Goal: Task Accomplishment & Management: Manage account settings

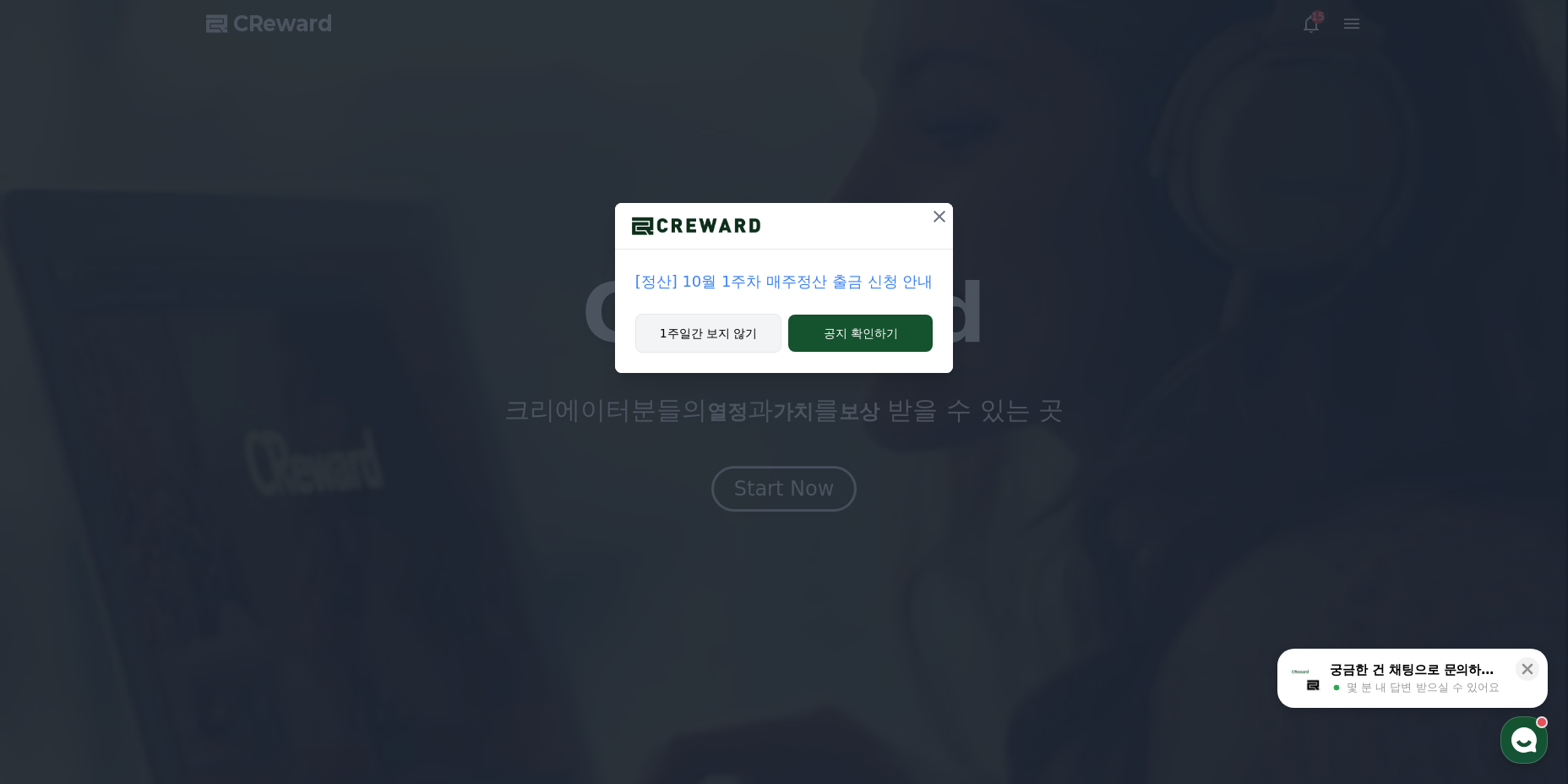
click at [727, 339] on button "1주일간 보지 않기" at bounding box center [709, 333] width 147 height 39
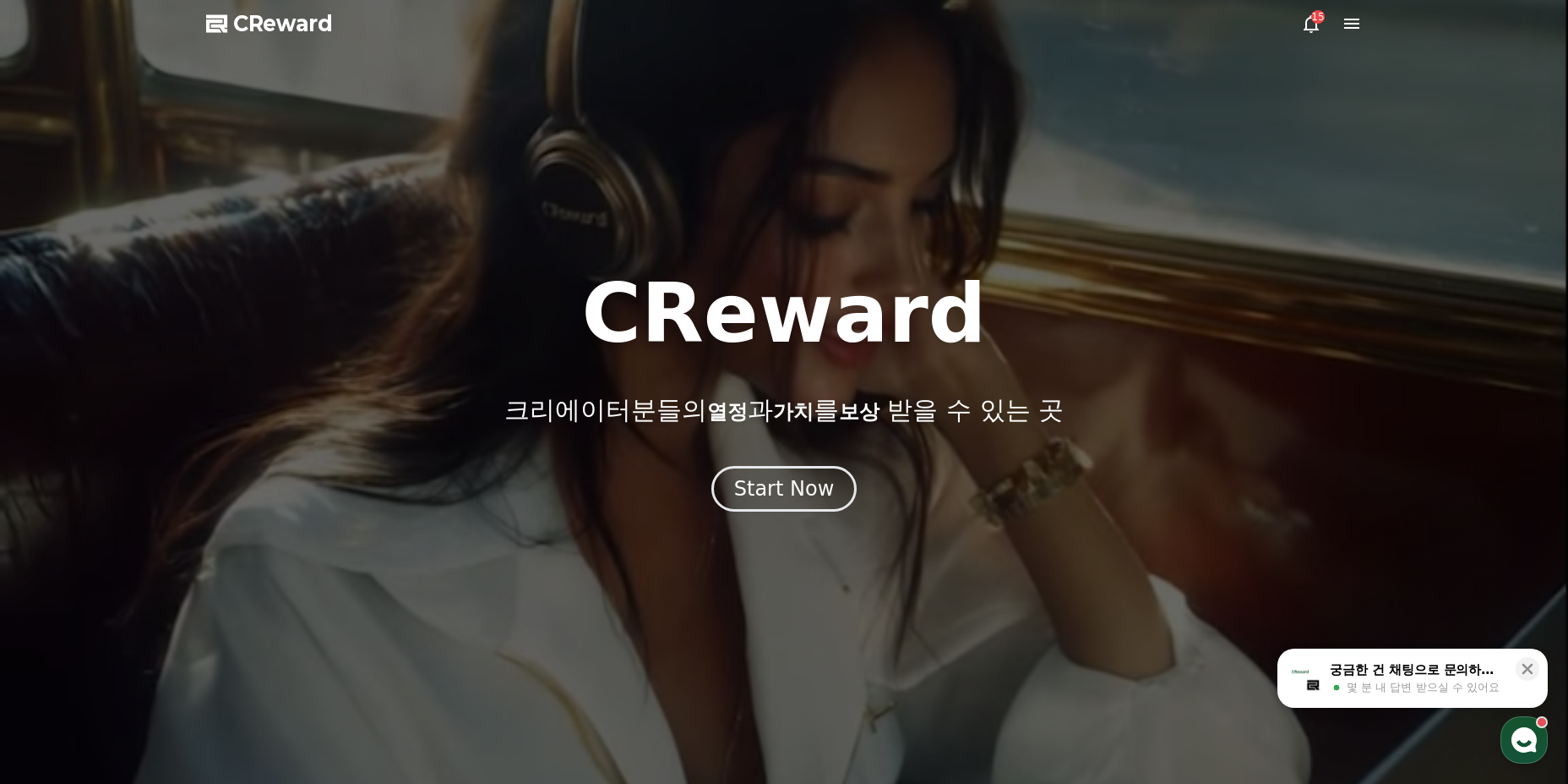
click at [1314, 35] on div at bounding box center [784, 392] width 1568 height 784
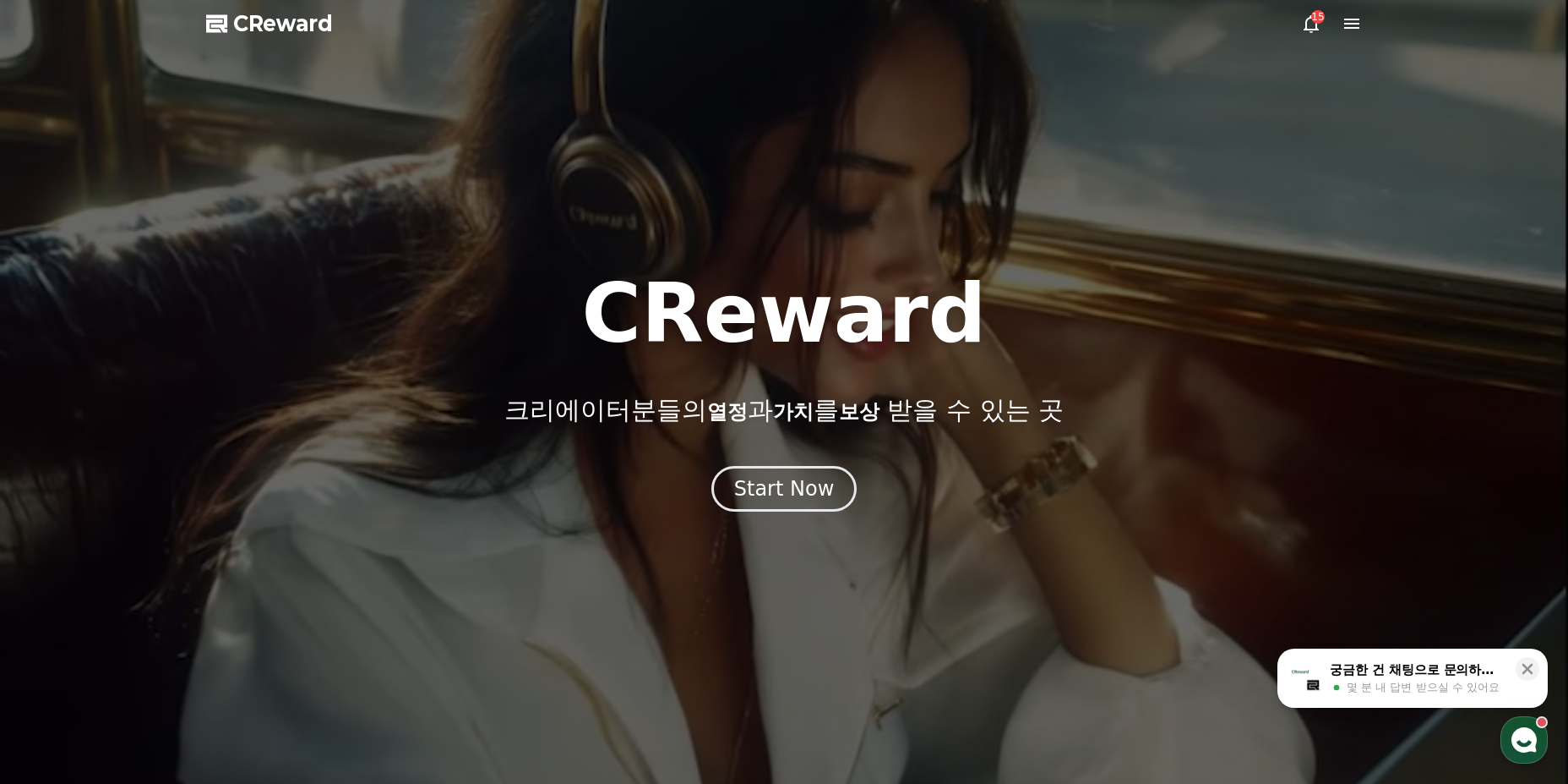
click at [1315, 25] on icon at bounding box center [1312, 24] width 20 height 20
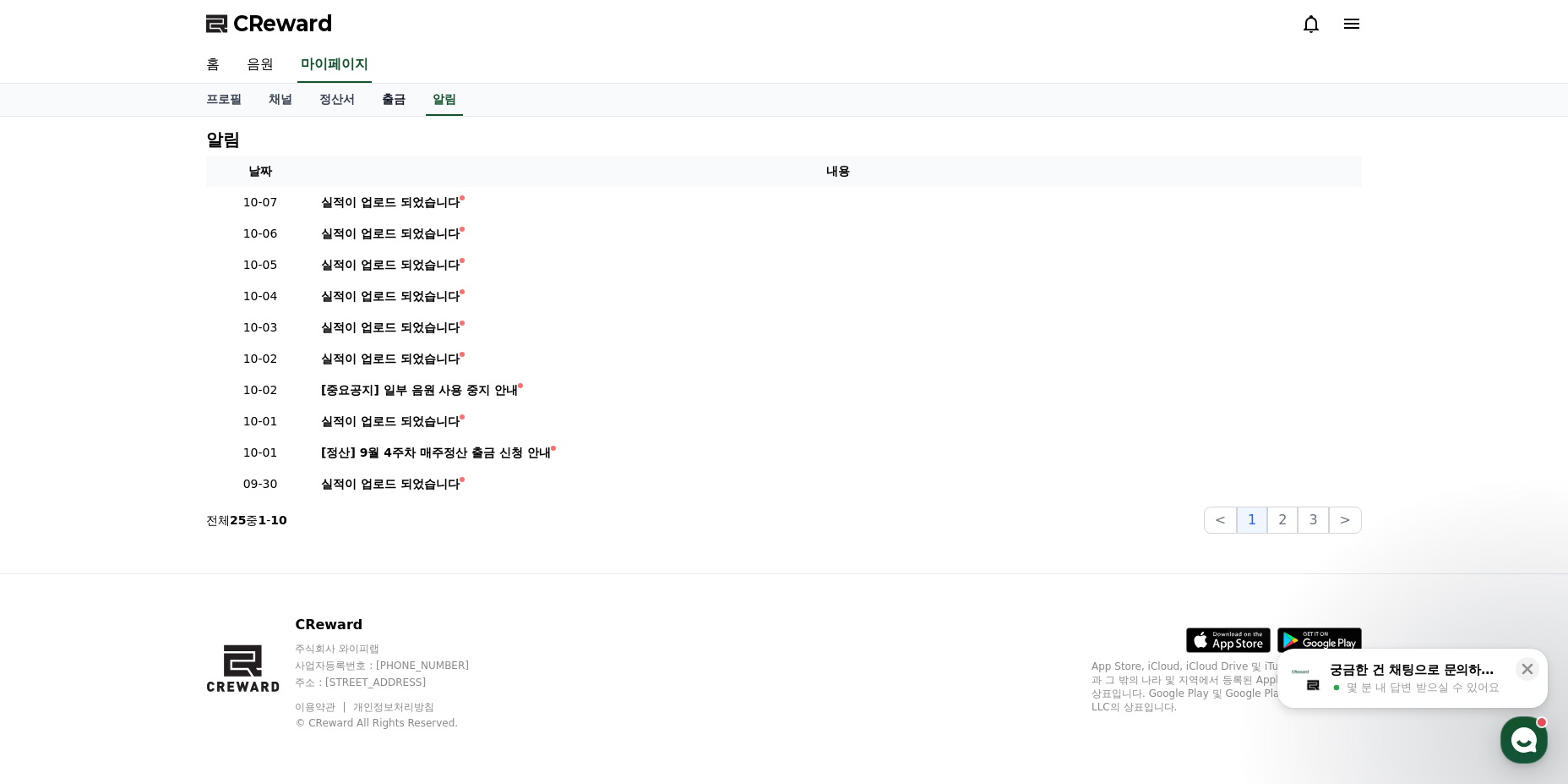
click at [372, 96] on link "출금" at bounding box center [393, 99] width 51 height 32
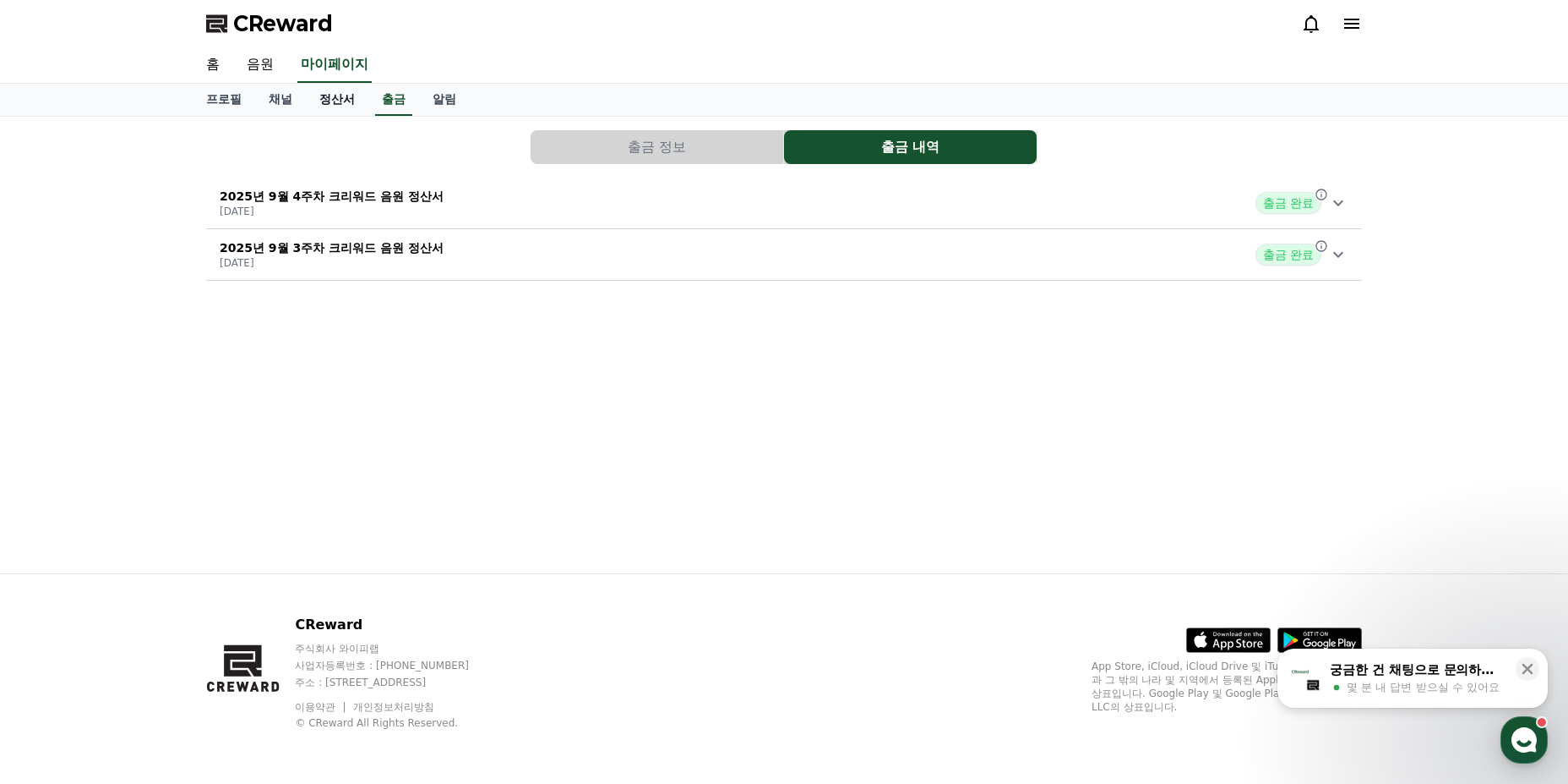
click at [352, 97] on link "정산서" at bounding box center [338, 99] width 63 height 32
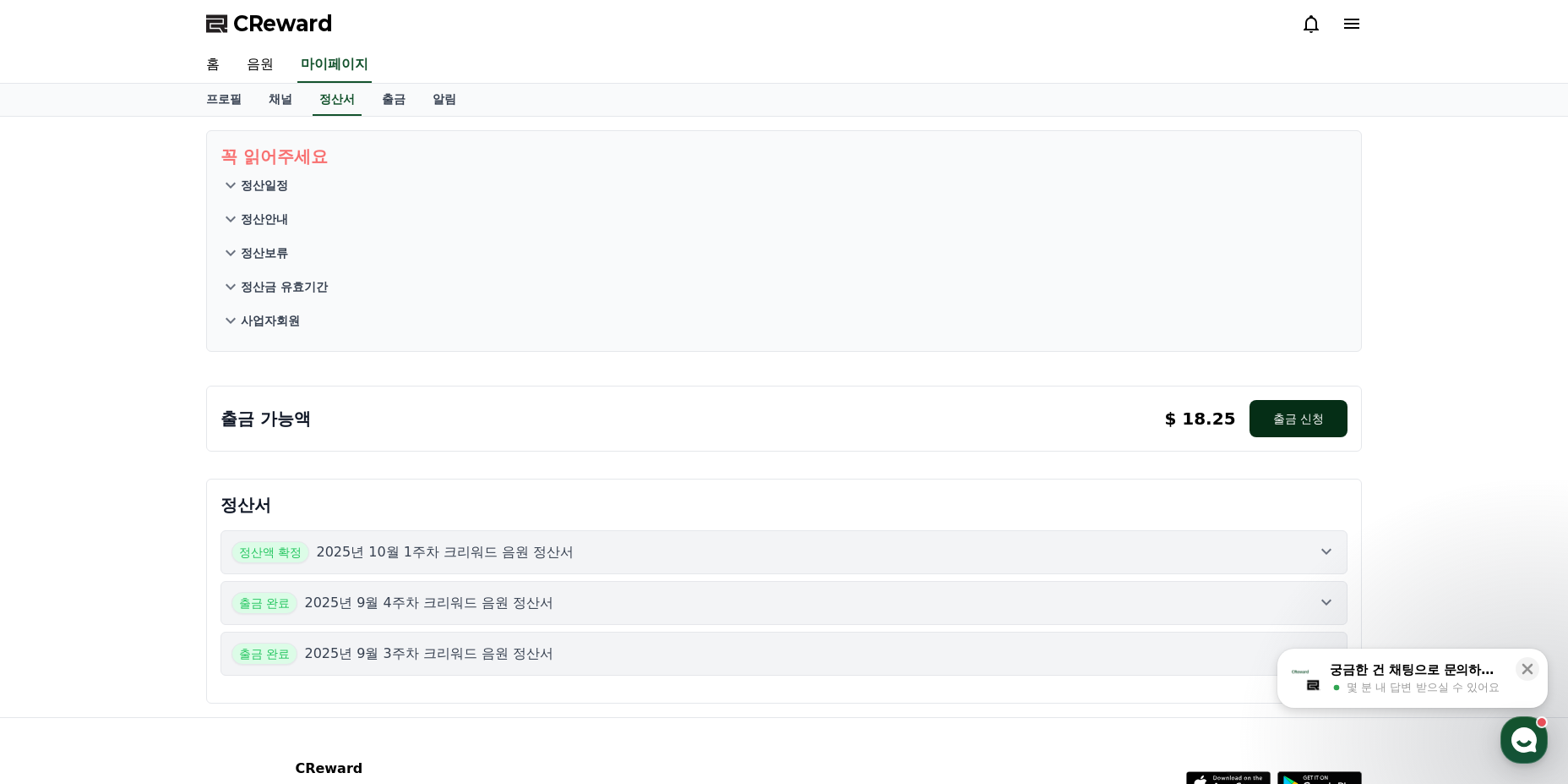
click at [1274, 415] on button "출금 신청" at bounding box center [1299, 418] width 98 height 37
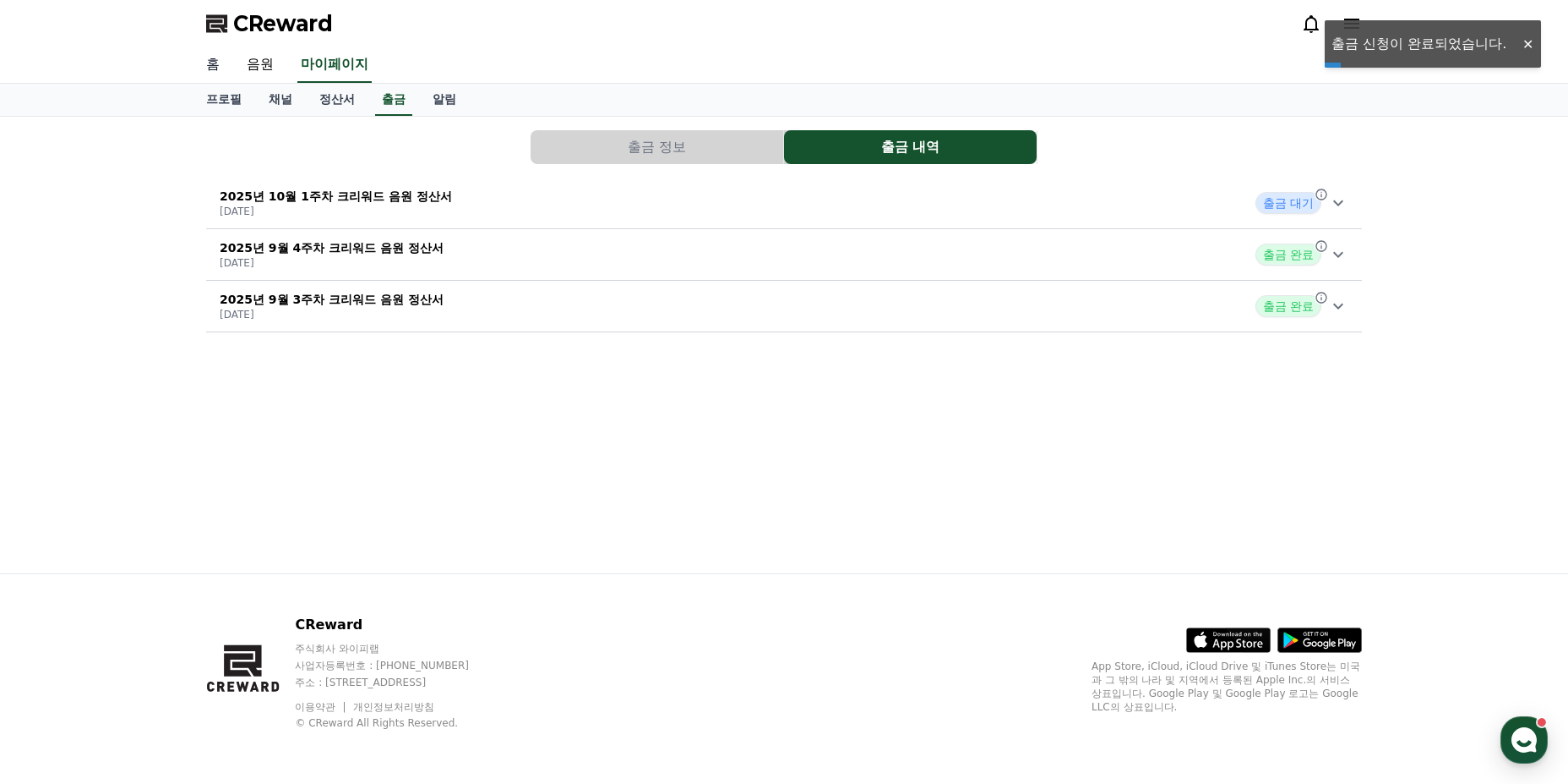
click at [216, 54] on link "홈" at bounding box center [213, 65] width 41 height 35
